Goal: Task Accomplishment & Management: Complete application form

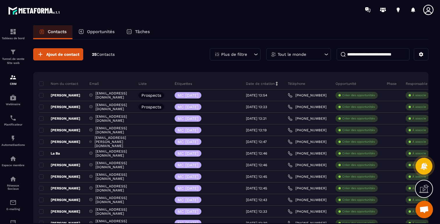
scroll to position [346, 0]
click at [425, 56] on button at bounding box center [421, 54] width 15 height 12
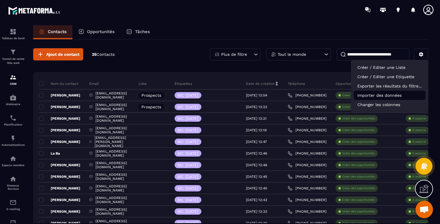
click at [371, 97] on p "Importer des données" at bounding box center [390, 95] width 72 height 9
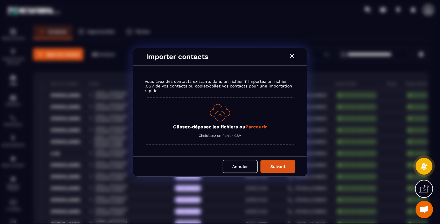
click at [250, 123] on div "Glissez-déposez les fichiers ou Parcourir Choisissez un fichier CSV" at bounding box center [220, 120] width 151 height 47
click at [256, 128] on span "Parcourir" at bounding box center [256, 127] width 22 height 6
click at [0, 0] on input "Glissez-déposez les fichiers ou Parcourir" at bounding box center [0, 0] width 0 height 0
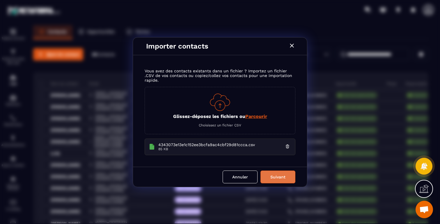
click at [284, 180] on button "Suivant" at bounding box center [277, 177] width 35 height 13
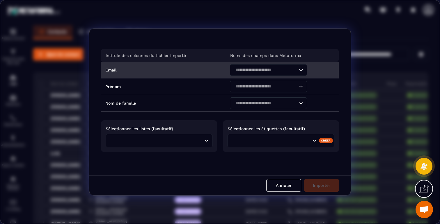
click at [260, 66] on div "Search for option" at bounding box center [265, 70] width 65 height 12
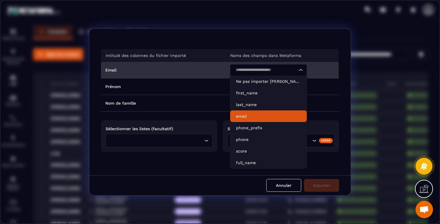
click at [253, 114] on p "email" at bounding box center [268, 116] width 65 height 6
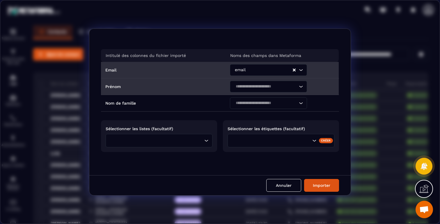
click at [270, 86] on input "Search for option" at bounding box center [266, 86] width 64 height 6
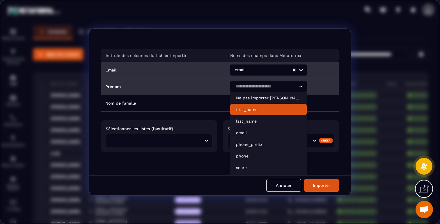
click at [260, 110] on p "first_name" at bounding box center [268, 110] width 65 height 6
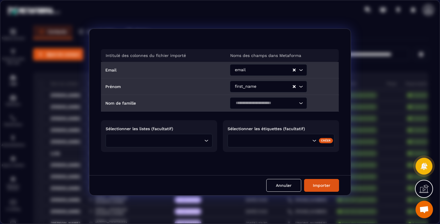
click at [271, 104] on input "Search for option" at bounding box center [266, 103] width 64 height 6
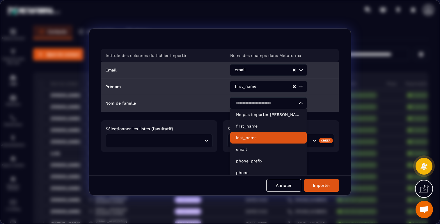
click at [253, 137] on p "last_name" at bounding box center [268, 138] width 65 height 6
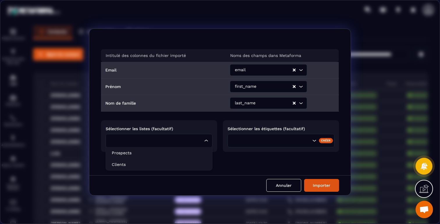
click at [195, 140] on input "Search for option" at bounding box center [155, 141] width 93 height 6
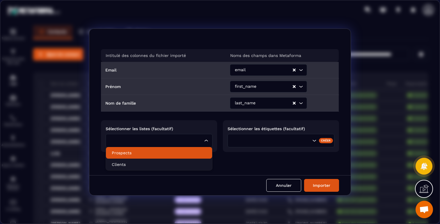
click at [135, 156] on p "Prospects" at bounding box center [159, 153] width 95 height 6
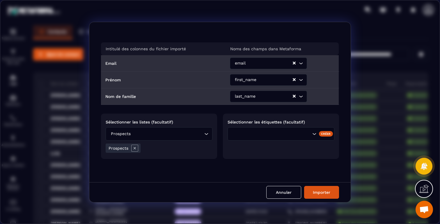
click at [250, 136] on div "Search for option" at bounding box center [271, 134] width 81 height 6
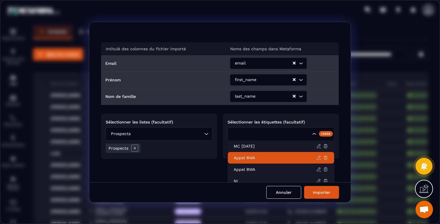
scroll to position [3, 0]
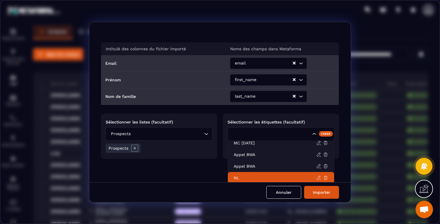
click at [234, 175] on p "NL" at bounding box center [275, 178] width 83 height 6
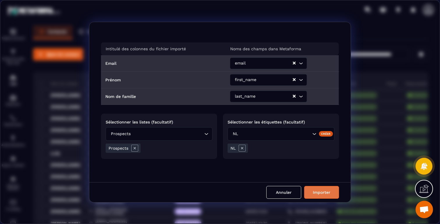
click at [326, 194] on button "Importer" at bounding box center [321, 192] width 35 height 13
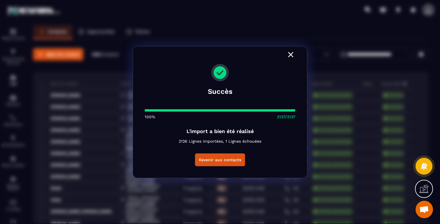
click at [291, 54] on icon "Modal window" at bounding box center [290, 54] width 5 height 5
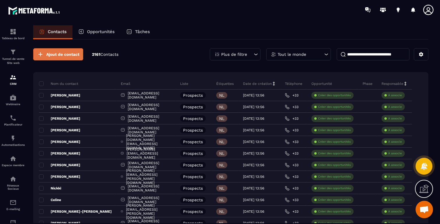
click at [64, 55] on span "Ajout de contact" at bounding box center [62, 54] width 33 height 6
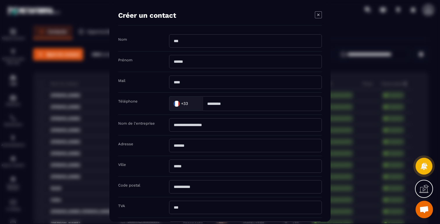
click at [316, 17] on icon "Modal window" at bounding box center [318, 14] width 7 height 7
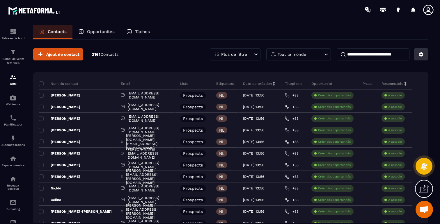
click at [422, 56] on icon at bounding box center [420, 54] width 5 height 5
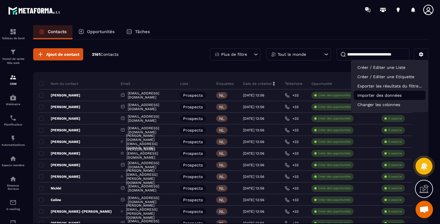
click at [370, 97] on p "Importer des données" at bounding box center [390, 95] width 72 height 9
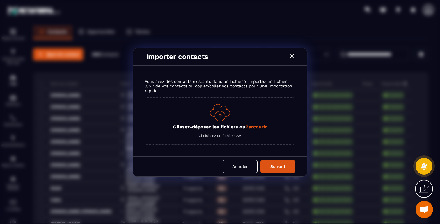
click at [260, 127] on span "Parcourir" at bounding box center [256, 127] width 22 height 6
click at [0, 0] on input "Glissez-déposez les fichiers ou Parcourir" at bounding box center [0, 0] width 0 height 0
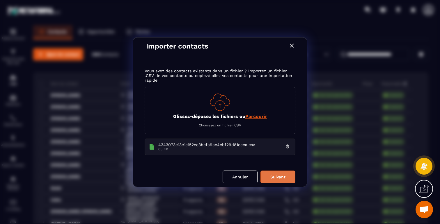
click at [282, 179] on button "Suivant" at bounding box center [277, 177] width 35 height 13
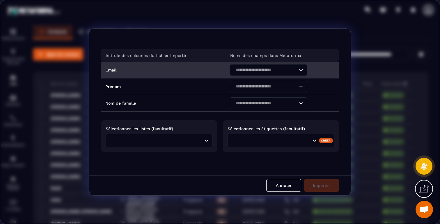
click at [258, 74] on div "Search for option" at bounding box center [265, 70] width 65 height 12
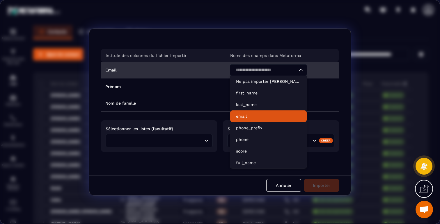
click at [249, 115] on p "email" at bounding box center [268, 116] width 65 height 6
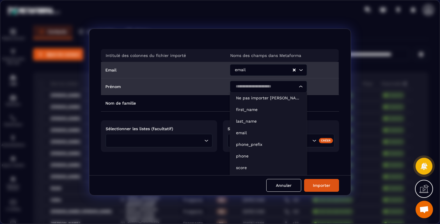
click at [267, 86] on input "Search for option" at bounding box center [266, 86] width 64 height 6
click at [253, 110] on p "first_name" at bounding box center [268, 110] width 65 height 6
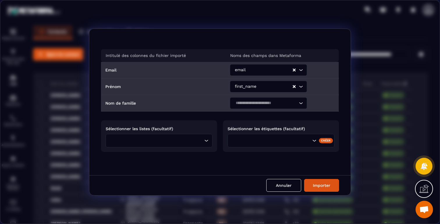
click at [256, 105] on input "Search for option" at bounding box center [266, 103] width 64 height 6
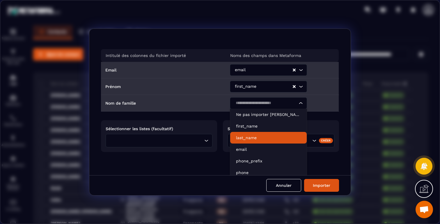
click at [245, 136] on p "last_name" at bounding box center [268, 138] width 65 height 6
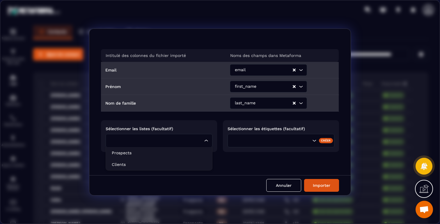
click at [195, 138] on input "Search for option" at bounding box center [155, 141] width 93 height 6
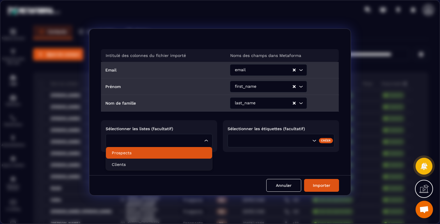
click at [144, 155] on p "Prospects" at bounding box center [159, 153] width 95 height 6
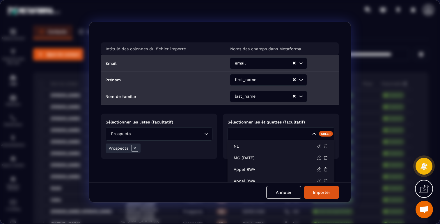
click at [236, 134] on div "Search for option" at bounding box center [271, 134] width 81 height 6
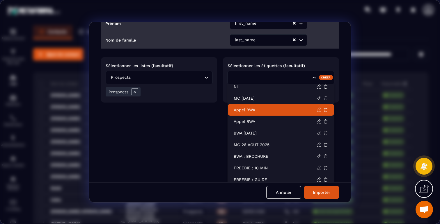
scroll to position [57, 0]
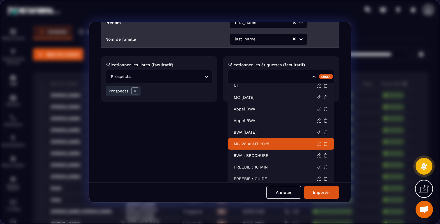
click at [258, 145] on p "MC 26 AOUT 2025" at bounding box center [275, 144] width 83 height 6
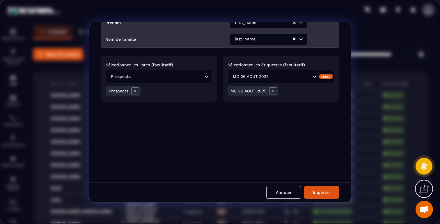
scroll to position [0, 0]
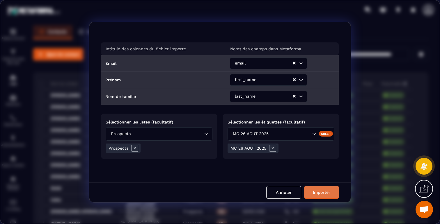
click at [319, 193] on button "Importer" at bounding box center [321, 192] width 35 height 13
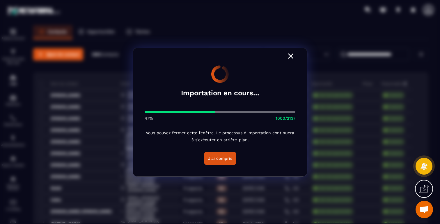
click at [291, 54] on icon "Modal window" at bounding box center [290, 55] width 9 height 9
